Goal: Information Seeking & Learning: Learn about a topic

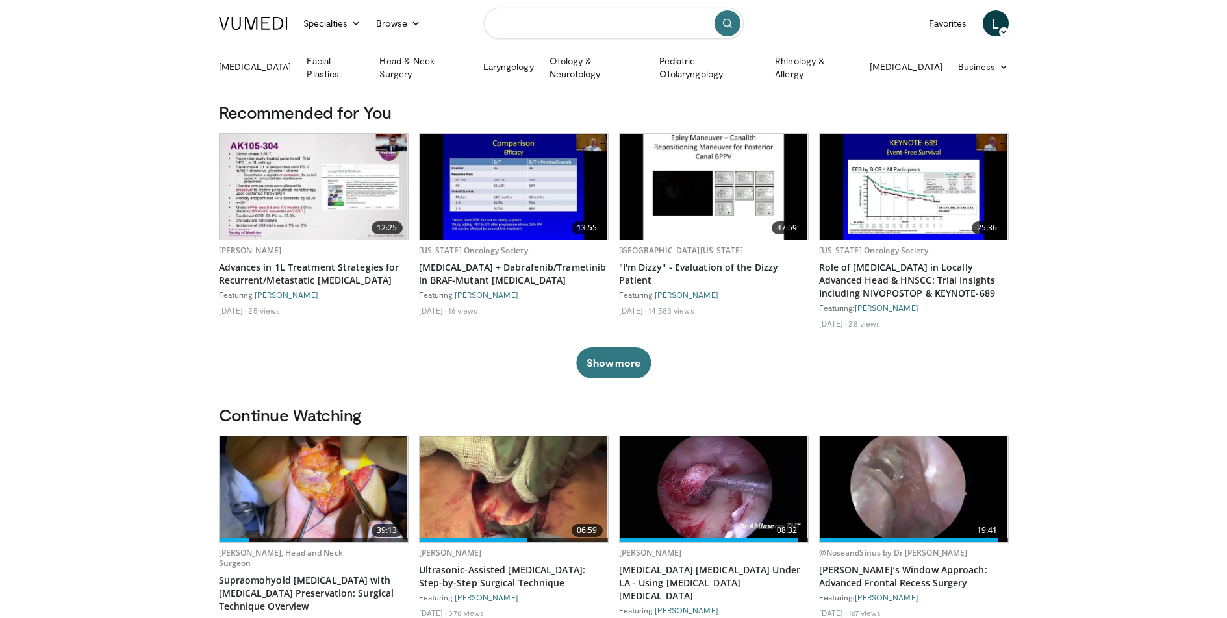
click at [623, 34] on input "Search topics, interventions" at bounding box center [614, 23] width 260 height 31
type input "**********"
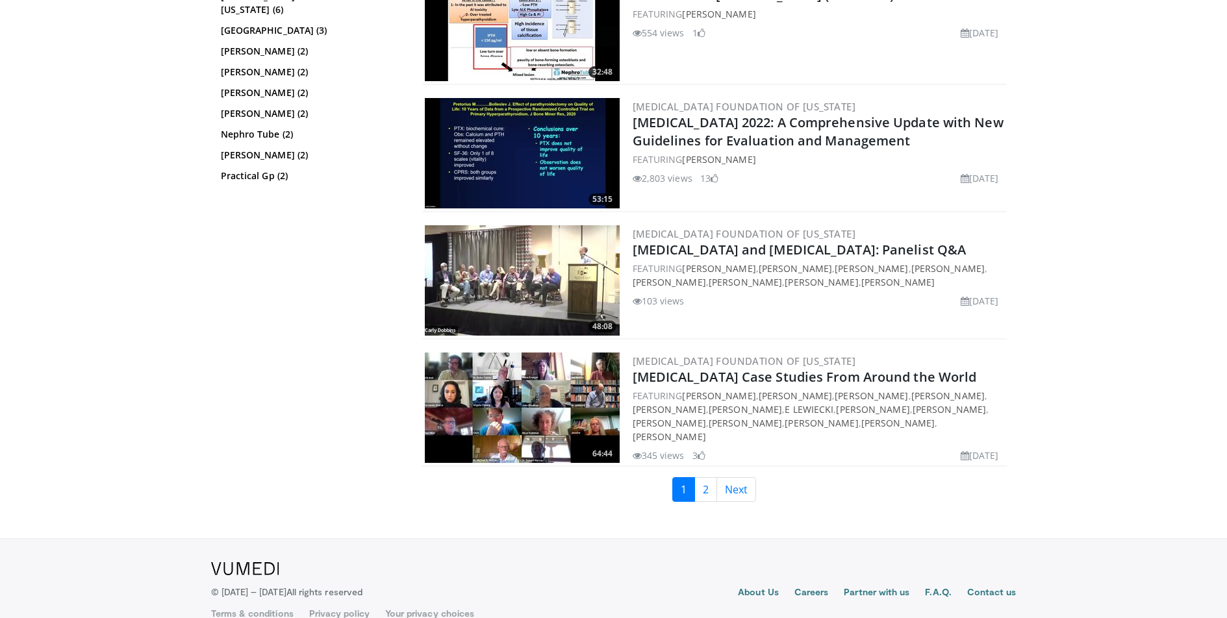
scroll to position [2734, 0]
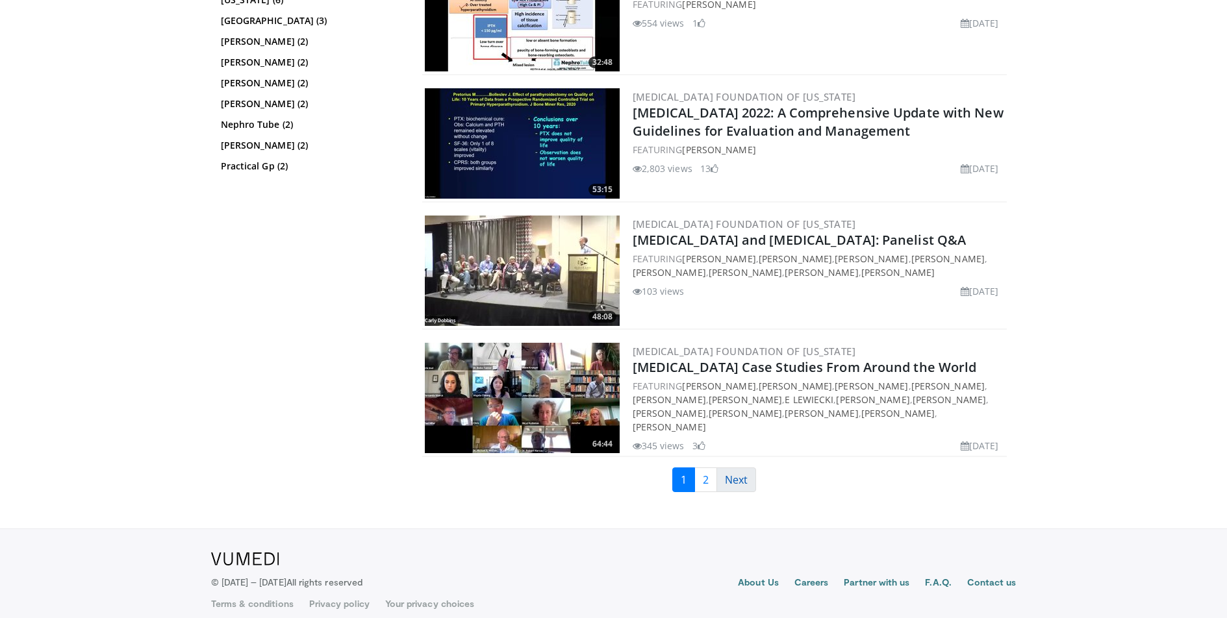
click at [730, 481] on link "Next" at bounding box center [736, 480] width 40 height 25
